Goal: Find specific page/section: Find specific page/section

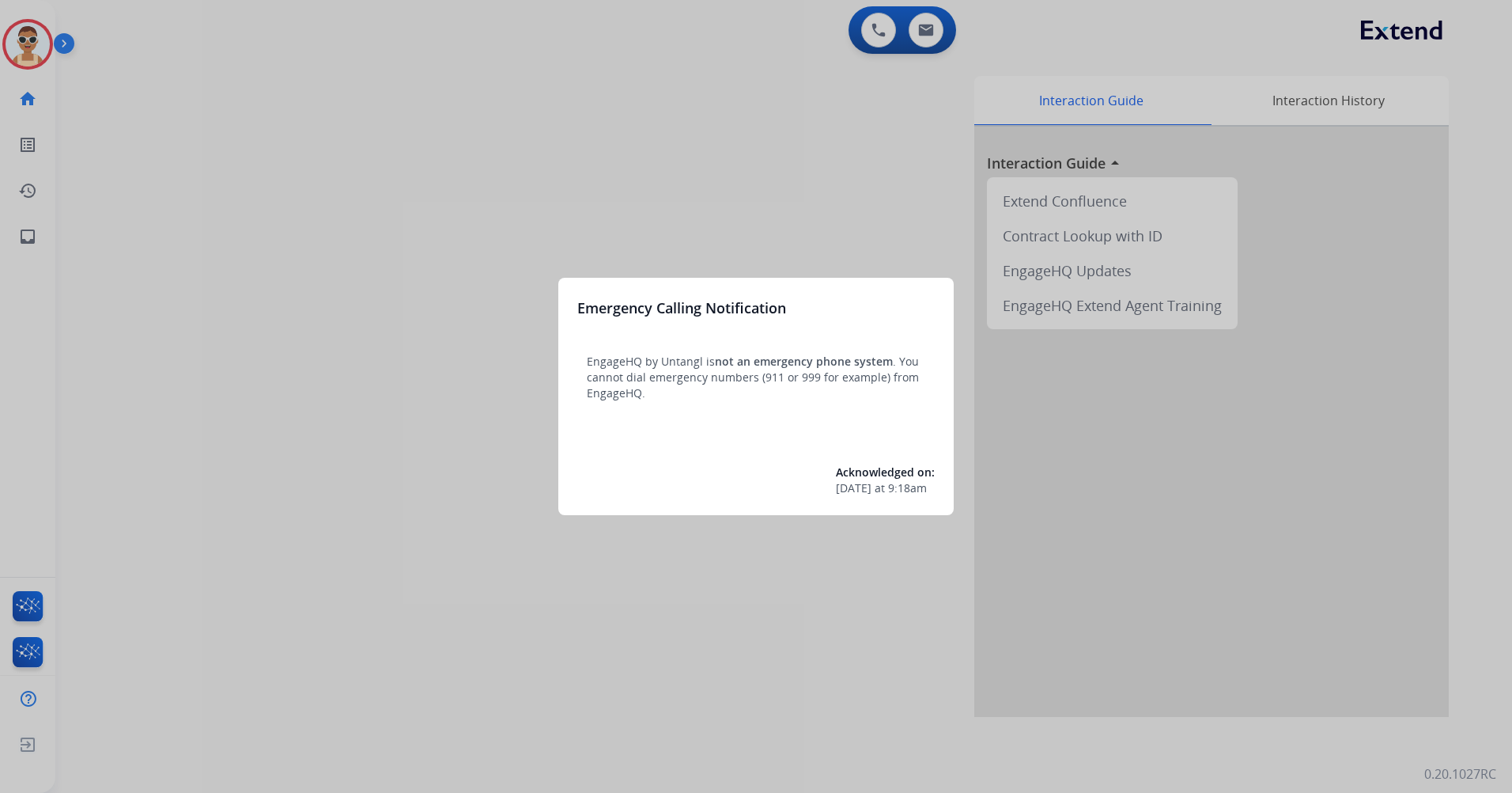
click at [328, 265] on div at bounding box center [756, 396] width 1512 height 793
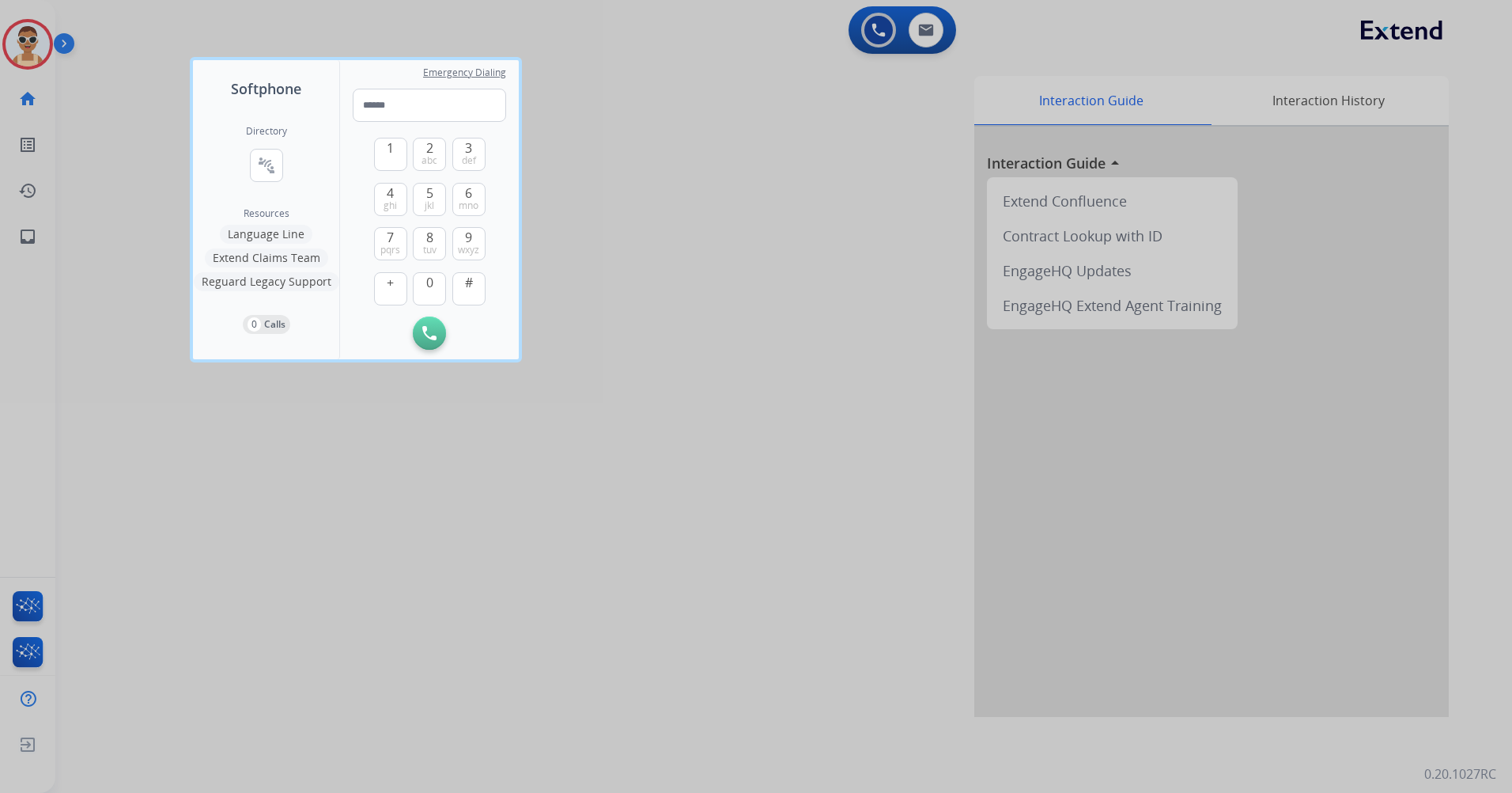
drag, startPoint x: 486, startPoint y: 624, endPoint x: 347, endPoint y: 424, distance: 243.6
click at [483, 617] on div at bounding box center [756, 396] width 1512 height 793
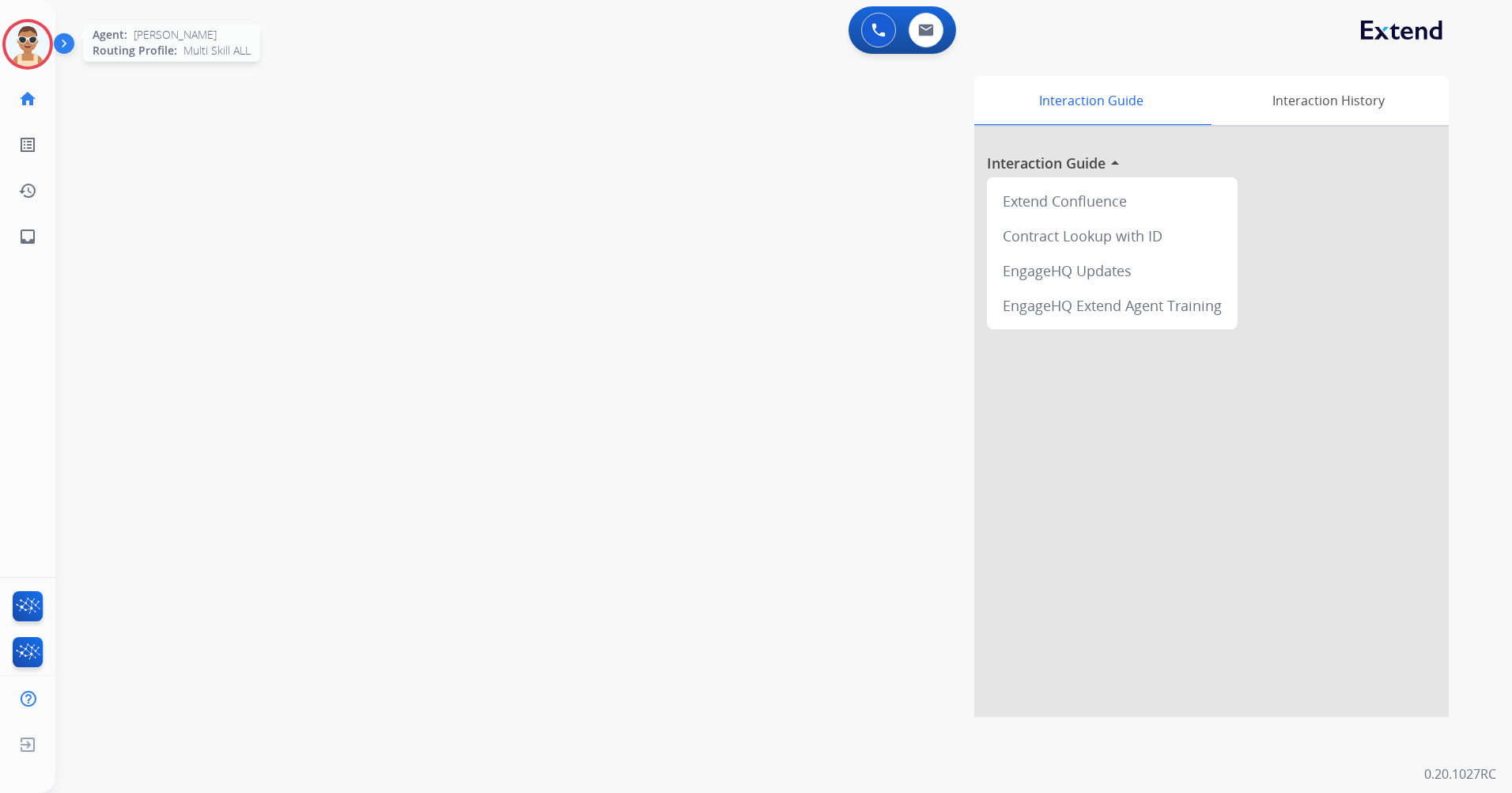
click at [41, 41] on img at bounding box center [28, 44] width 44 height 44
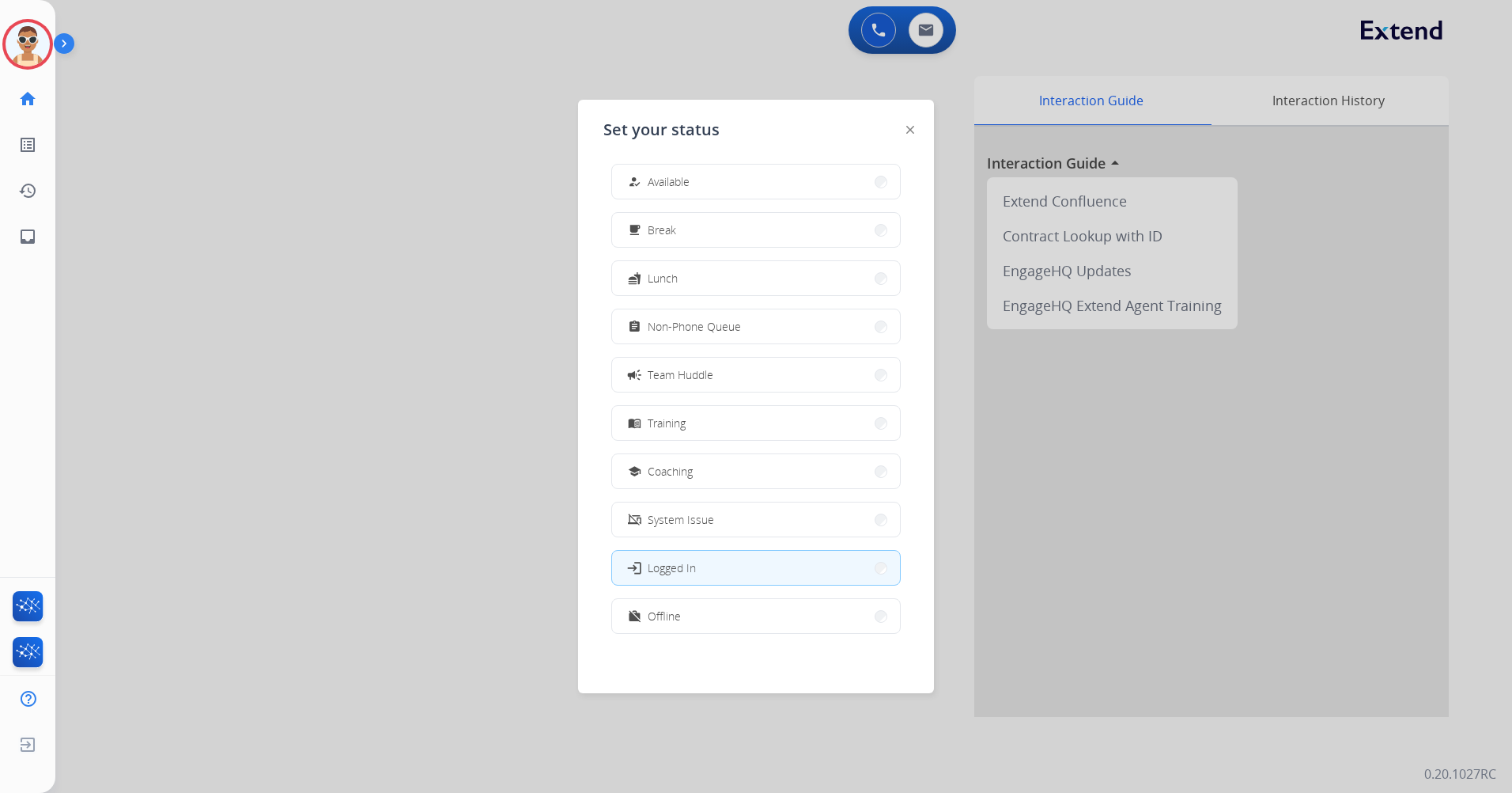
scroll to position [5, 0]
click at [704, 607] on button "work_off Offline" at bounding box center [755, 615] width 288 height 34
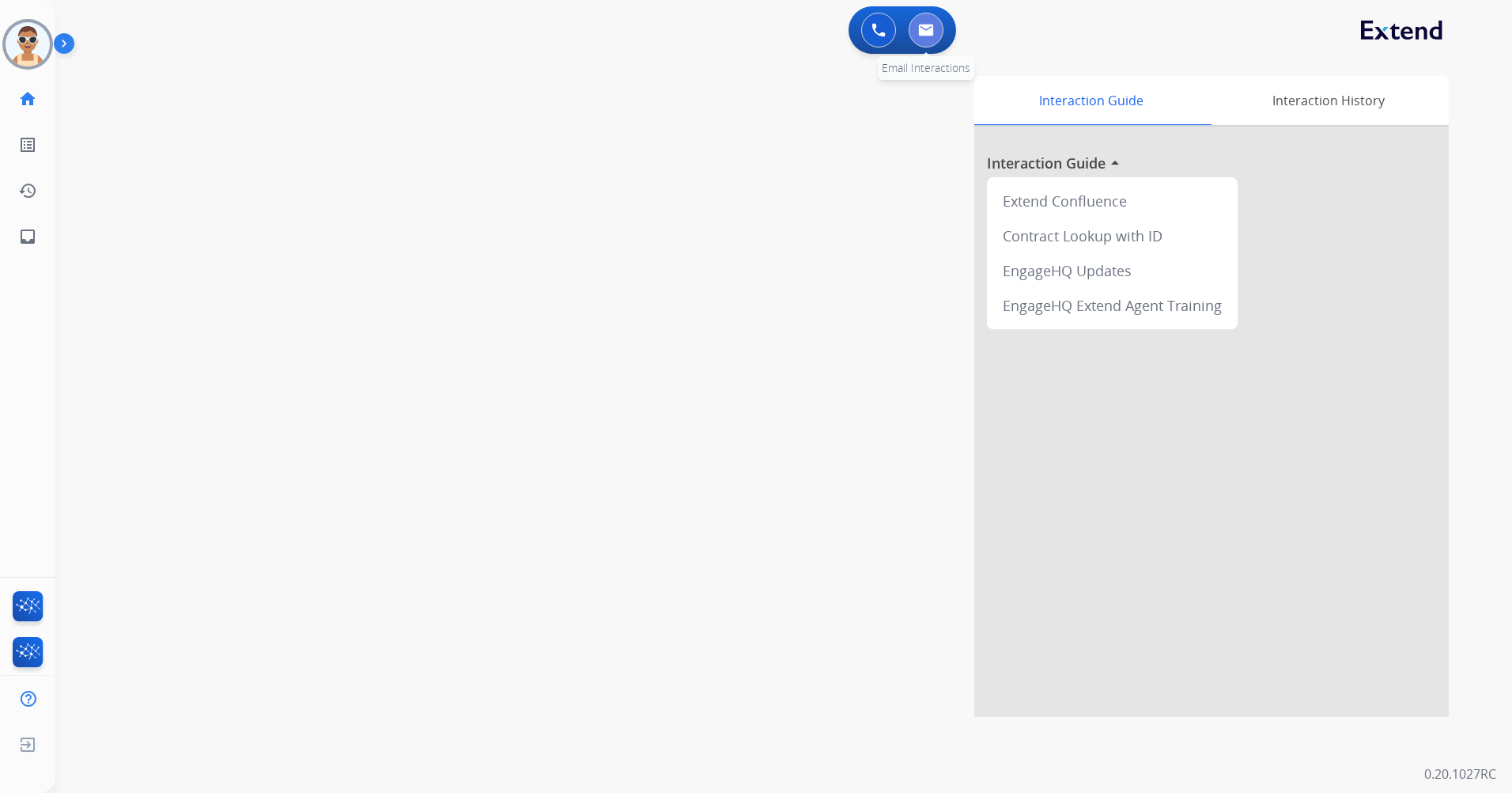
click at [933, 33] on img at bounding box center [926, 30] width 16 height 13
select select "**********"
